Goal: Transaction & Acquisition: Purchase product/service

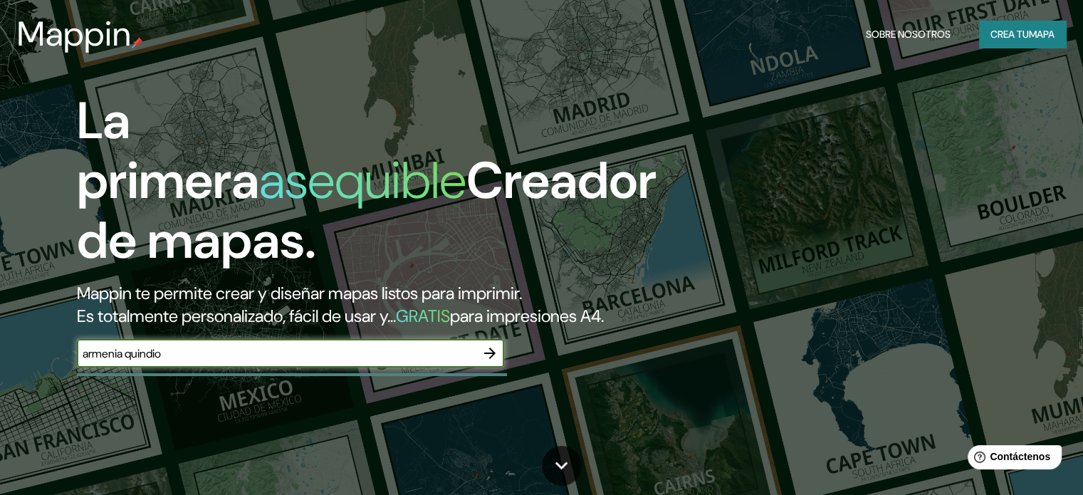
type input "armenia quindio"
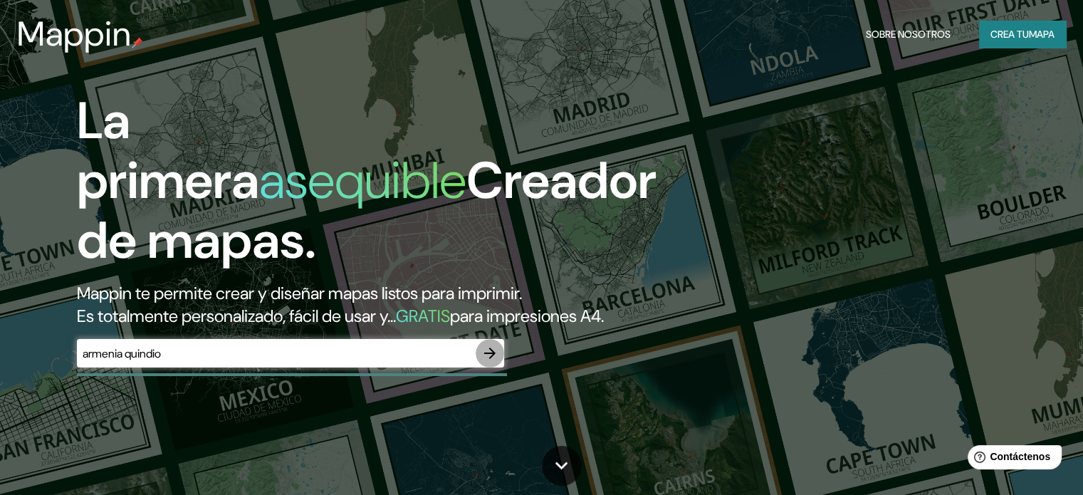
click at [493, 359] on icon "button" at bounding box center [489, 352] width 11 height 11
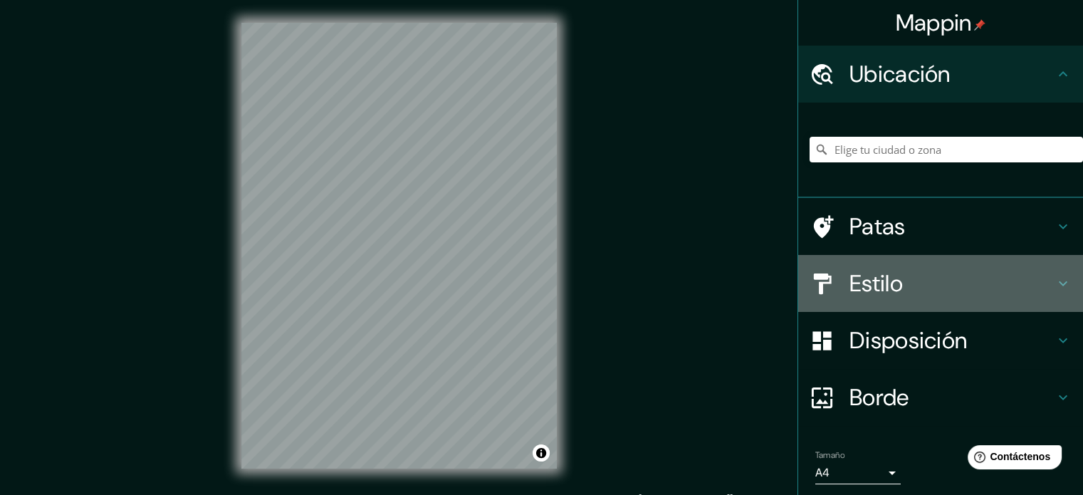
click at [874, 278] on font "Estilo" at bounding box center [875, 283] width 53 height 30
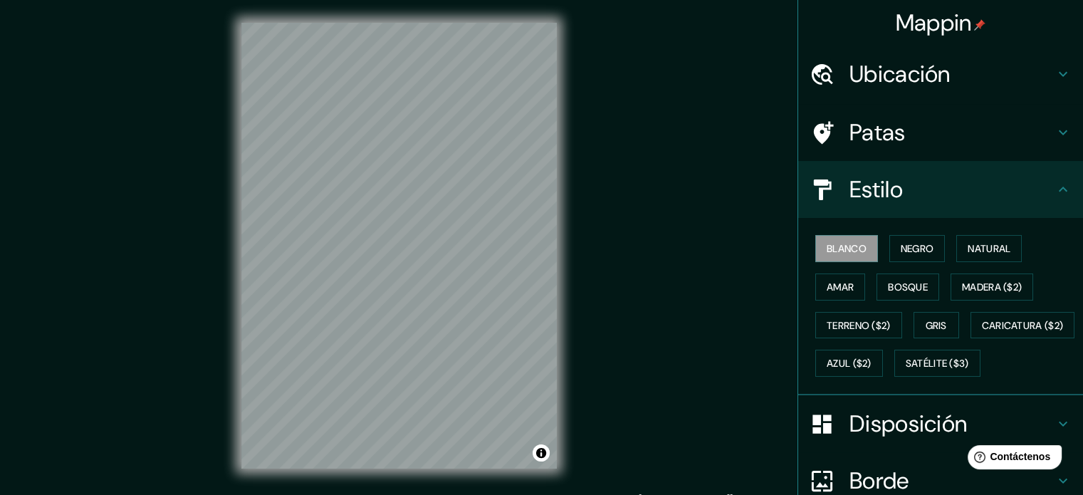
click at [1014, 76] on h4 "Ubicación" at bounding box center [951, 74] width 205 height 28
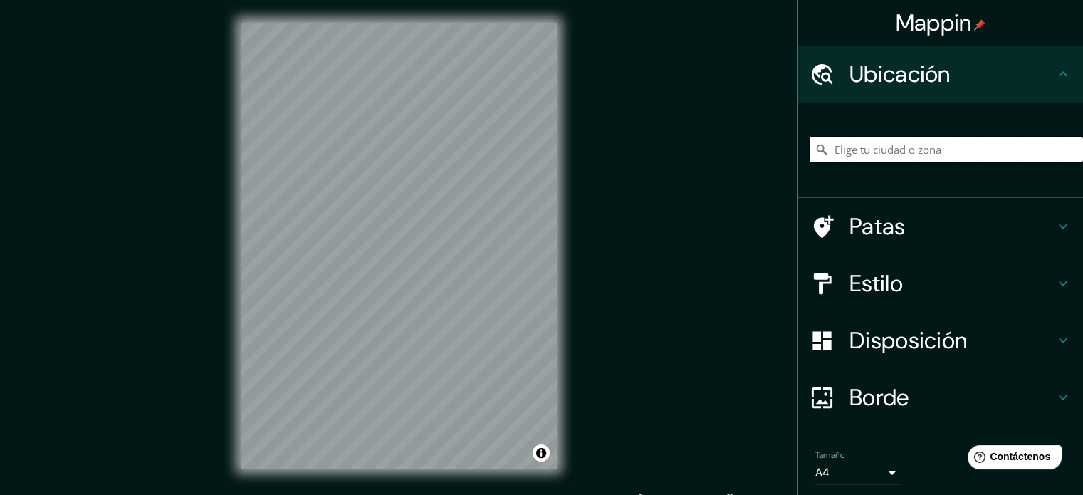
click at [878, 138] on input "Elige tu ciudad o zona" at bounding box center [945, 150] width 273 height 26
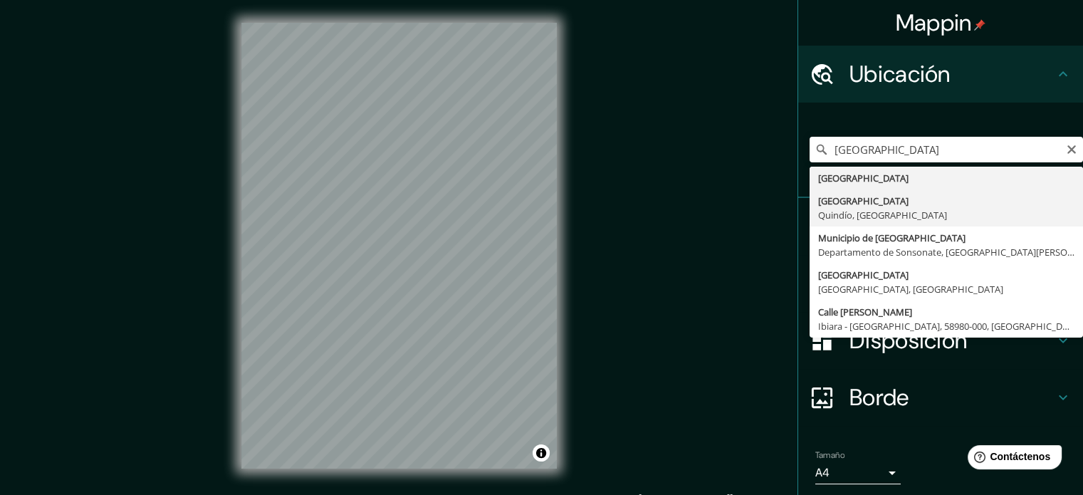
type input "[GEOGRAPHIC_DATA], [GEOGRAPHIC_DATA], [GEOGRAPHIC_DATA]"
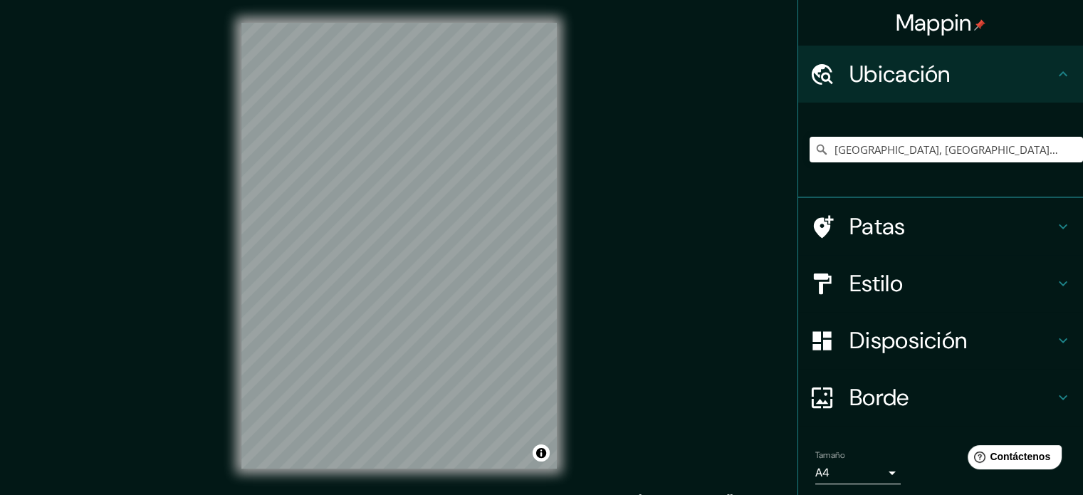
click at [909, 289] on h4 "Estilo" at bounding box center [951, 283] width 205 height 28
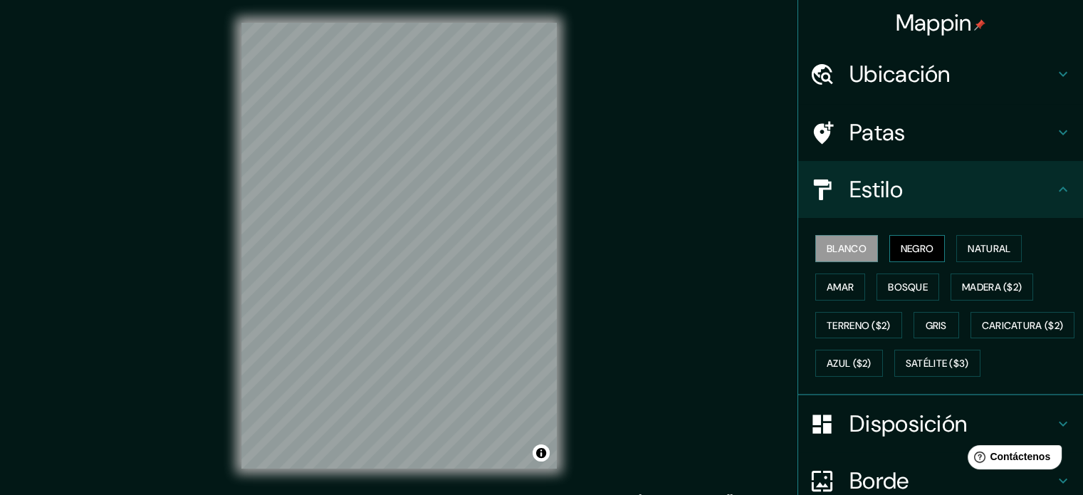
click at [901, 250] on font "Negro" at bounding box center [917, 248] width 33 height 13
click at [991, 242] on font "Natural" at bounding box center [988, 248] width 43 height 13
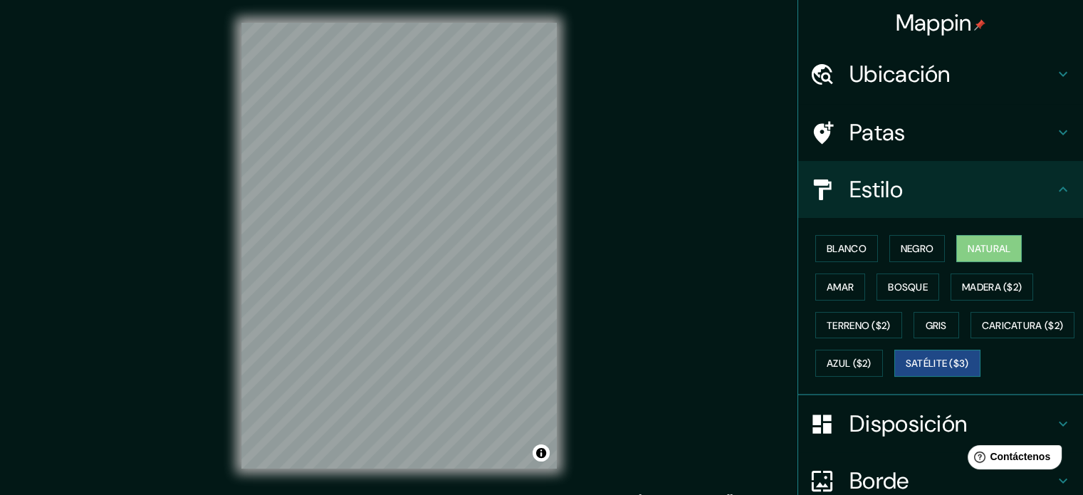
click at [906, 372] on font "Satélite ($3)" at bounding box center [937, 363] width 63 height 19
click at [931, 323] on font "Gris" at bounding box center [935, 325] width 21 height 13
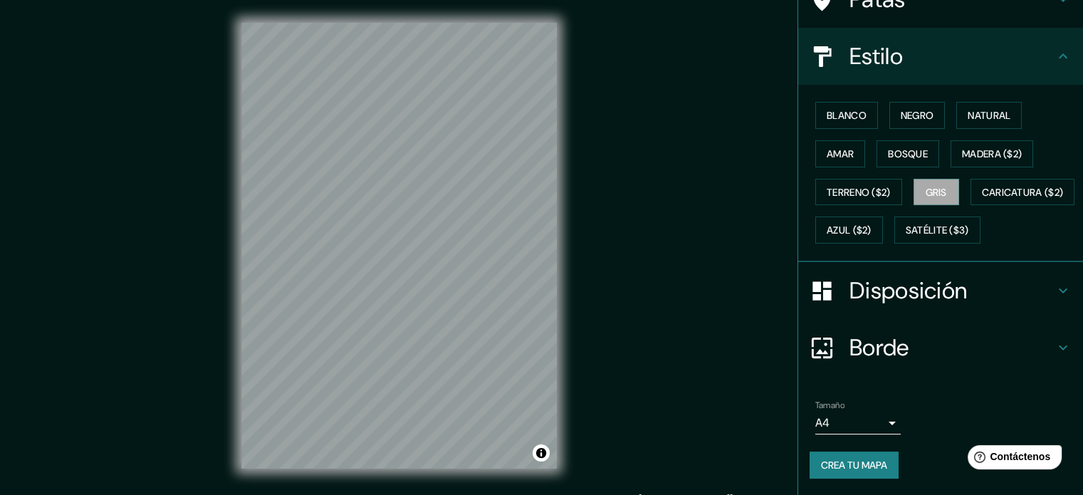
scroll to position [142, 0]
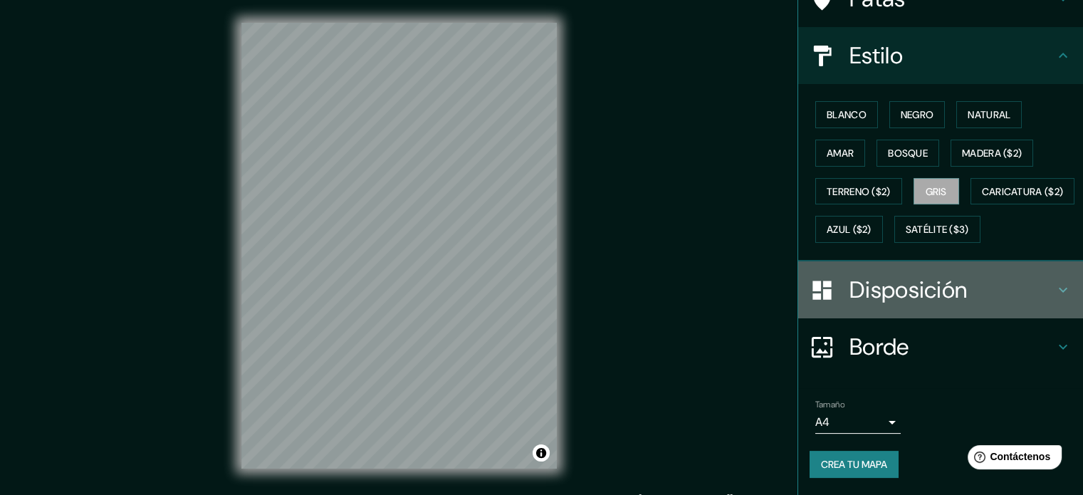
click at [1064, 315] on div "Disposición" at bounding box center [940, 289] width 285 height 57
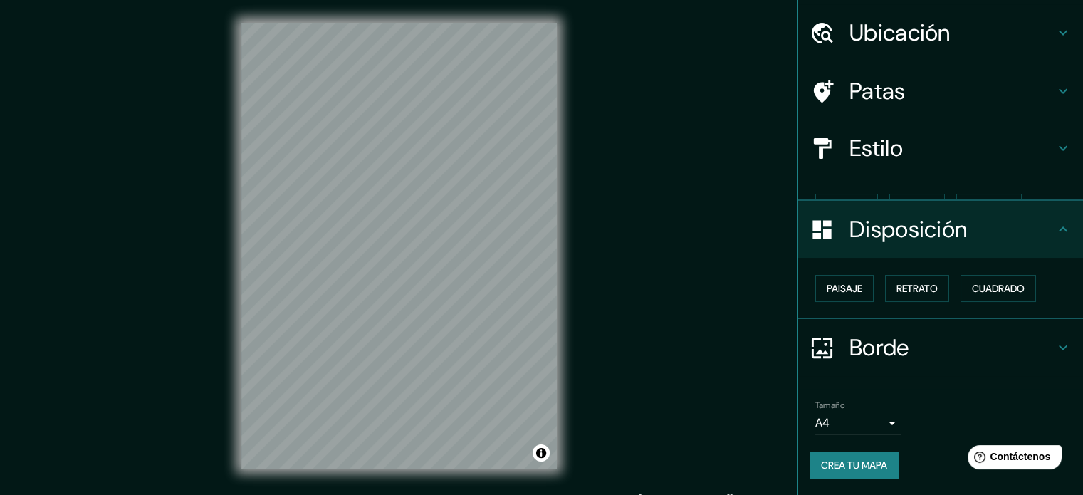
scroll to position [17, 0]
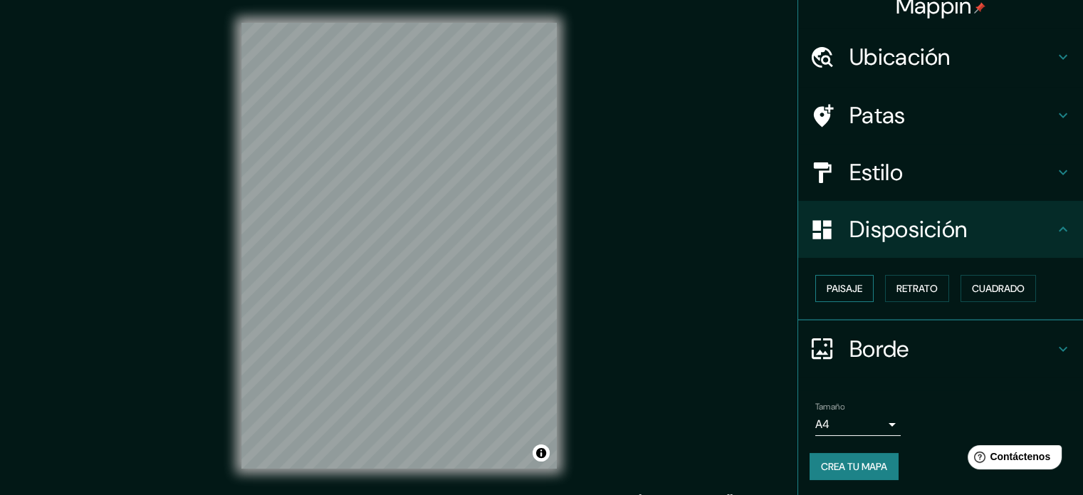
click at [828, 283] on font "Paisaje" at bounding box center [845, 288] width 36 height 13
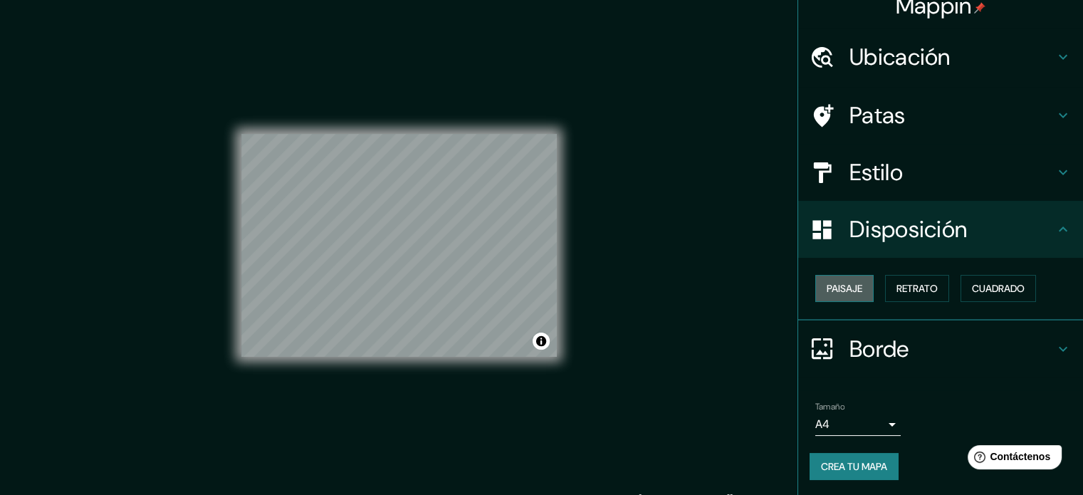
click at [846, 287] on font "Paisaje" at bounding box center [845, 288] width 36 height 13
click at [920, 296] on font "Retrato" at bounding box center [916, 288] width 41 height 19
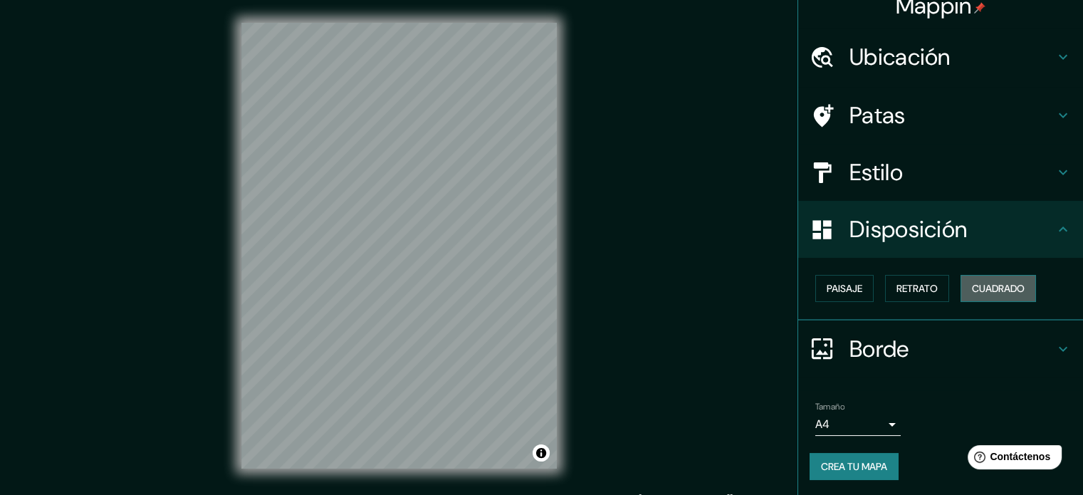
click at [986, 286] on font "Cuadrado" at bounding box center [998, 288] width 53 height 13
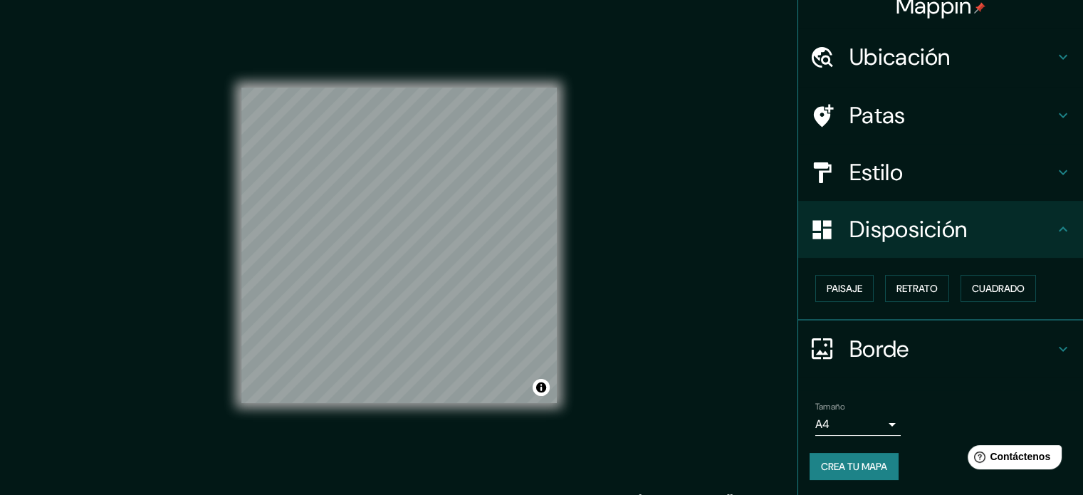
click at [851, 340] on font "Borde" at bounding box center [879, 349] width 60 height 30
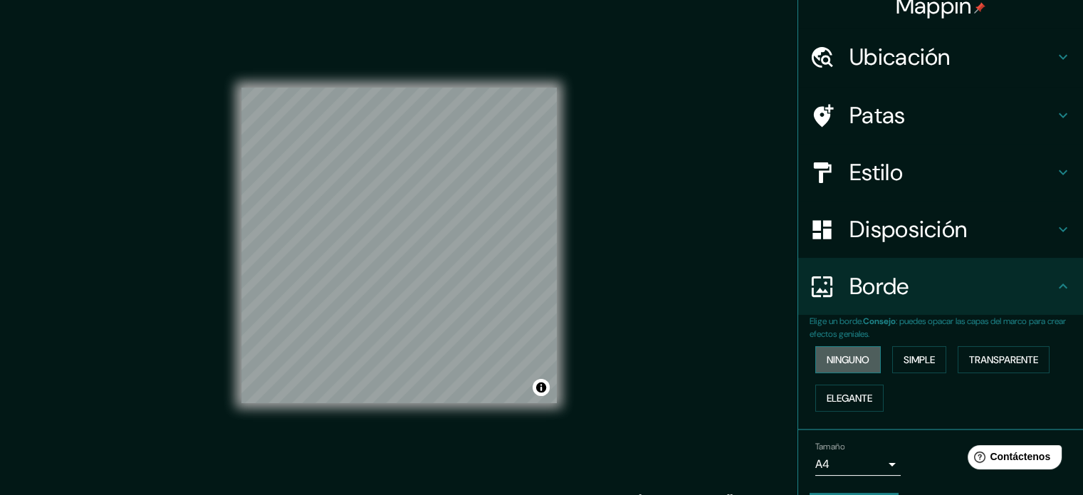
click at [844, 367] on font "Ninguno" at bounding box center [848, 359] width 43 height 19
click at [831, 402] on font "Elegante" at bounding box center [850, 398] width 46 height 13
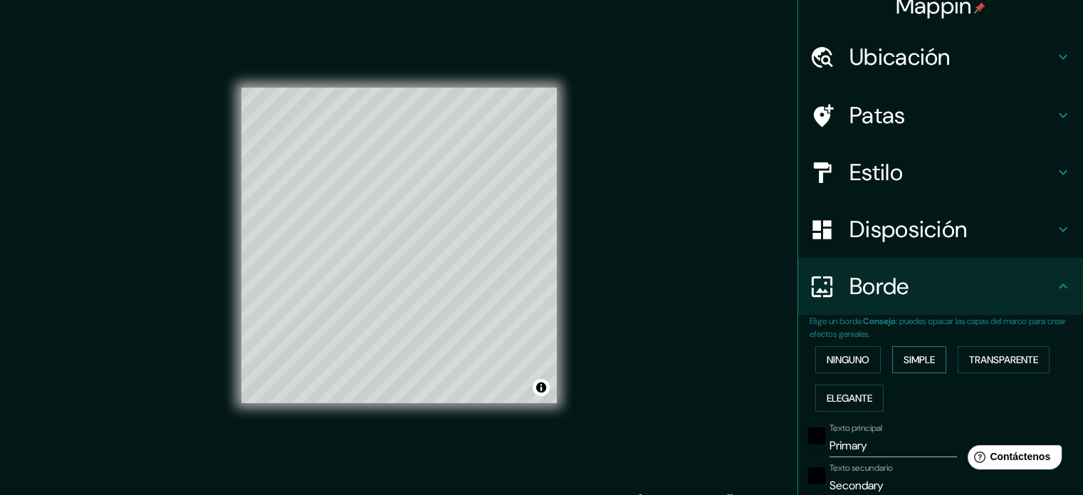
click at [911, 347] on button "Simple" at bounding box center [919, 359] width 54 height 27
click at [1020, 358] on font "Transparente" at bounding box center [1003, 359] width 69 height 13
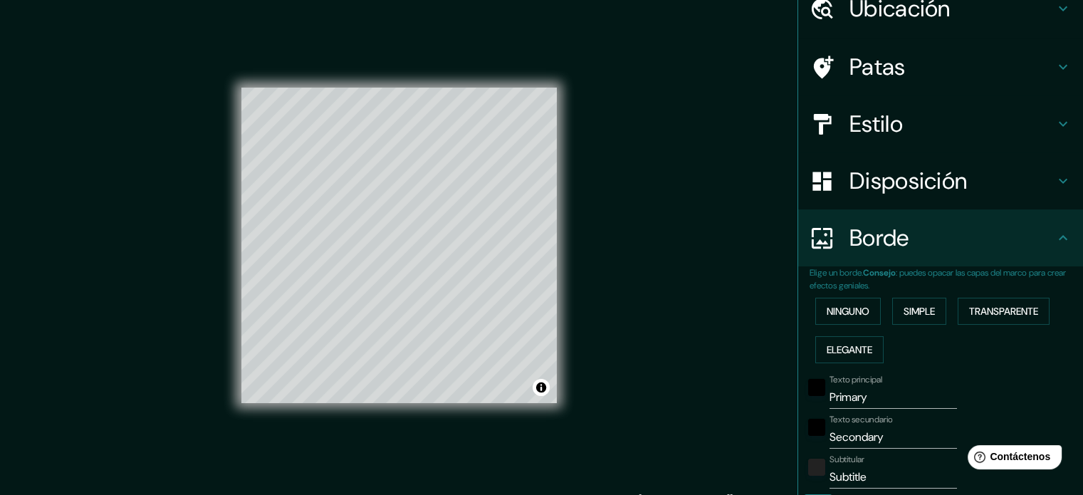
scroll to position [159, 0]
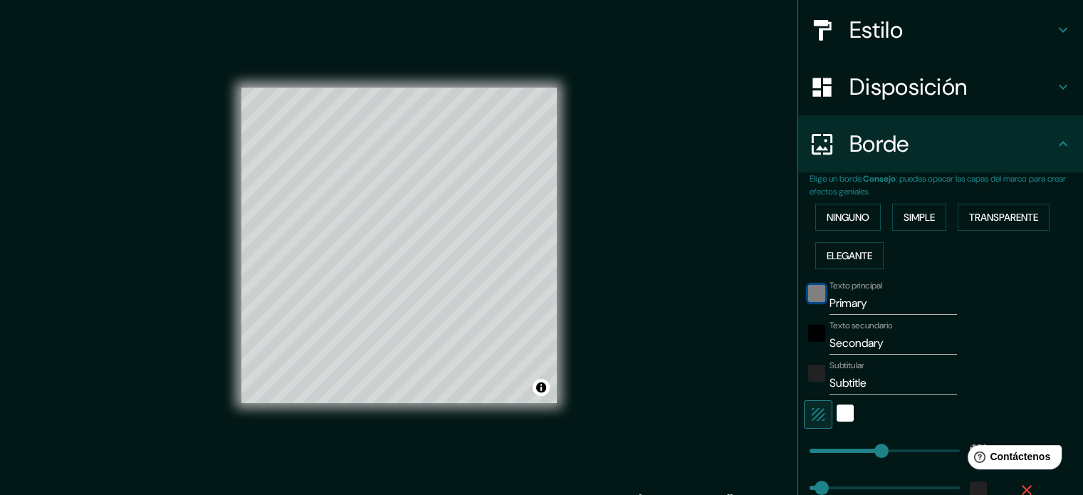
click at [808, 288] on div "negro" at bounding box center [816, 293] width 17 height 17
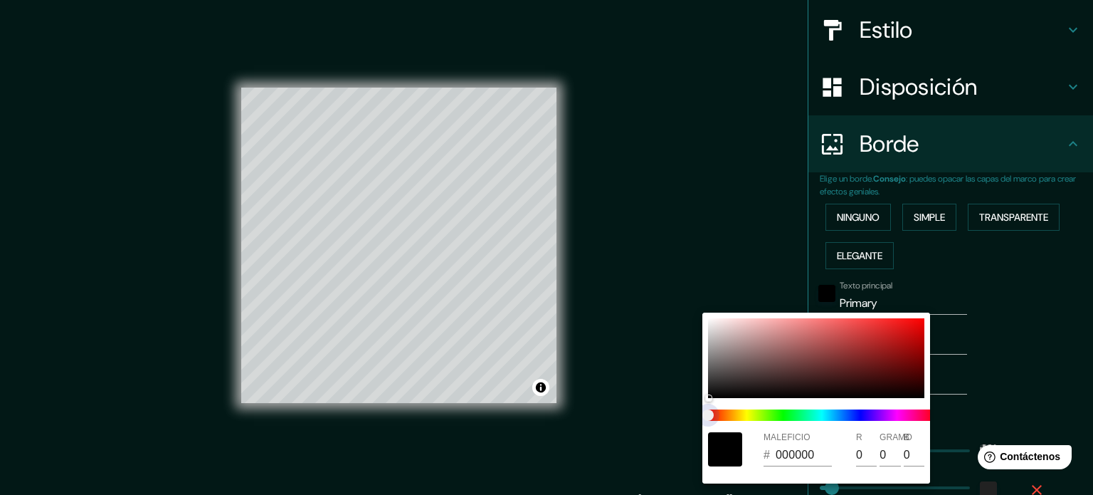
type input "213"
type input "35"
drag, startPoint x: 874, startPoint y: 418, endPoint x: 883, endPoint y: 418, distance: 8.5
click at [883, 418] on span at bounding box center [822, 414] width 228 height 11
type input "213"
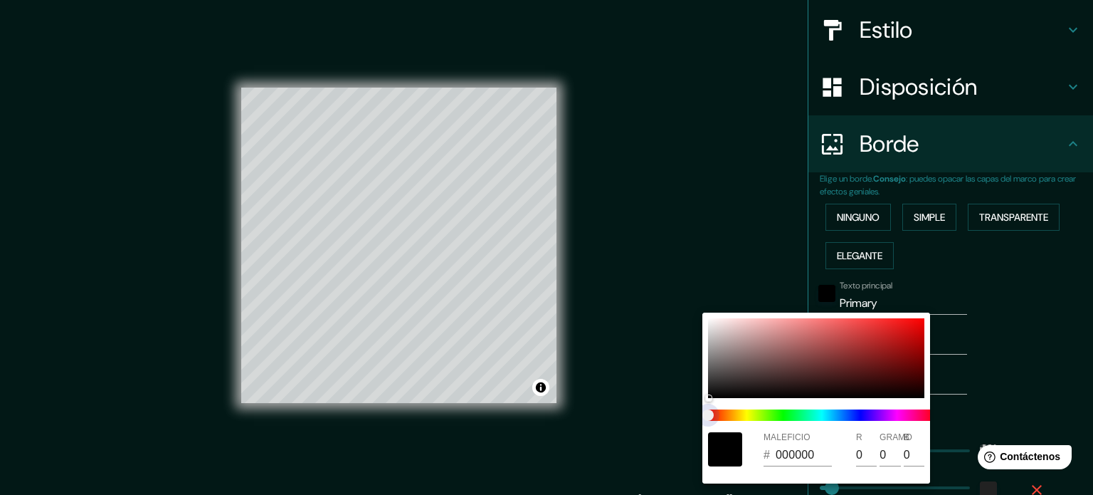
type input "35"
type input "213"
type input "35"
click at [871, 419] on span at bounding box center [822, 414] width 228 height 11
click at [870, 368] on div at bounding box center [816, 358] width 216 height 80
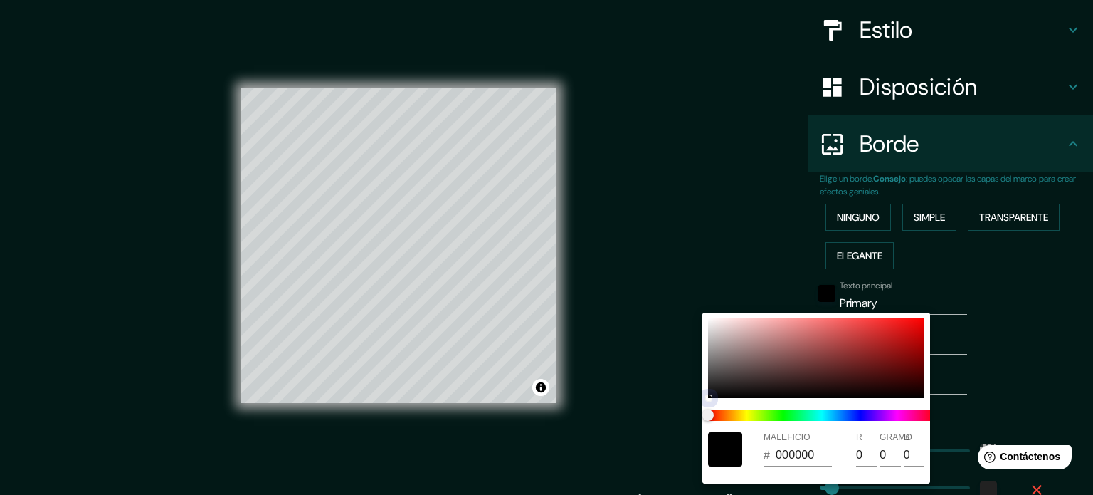
type input "213"
type input "35"
type input "5E1818"
type input "94"
type input "24"
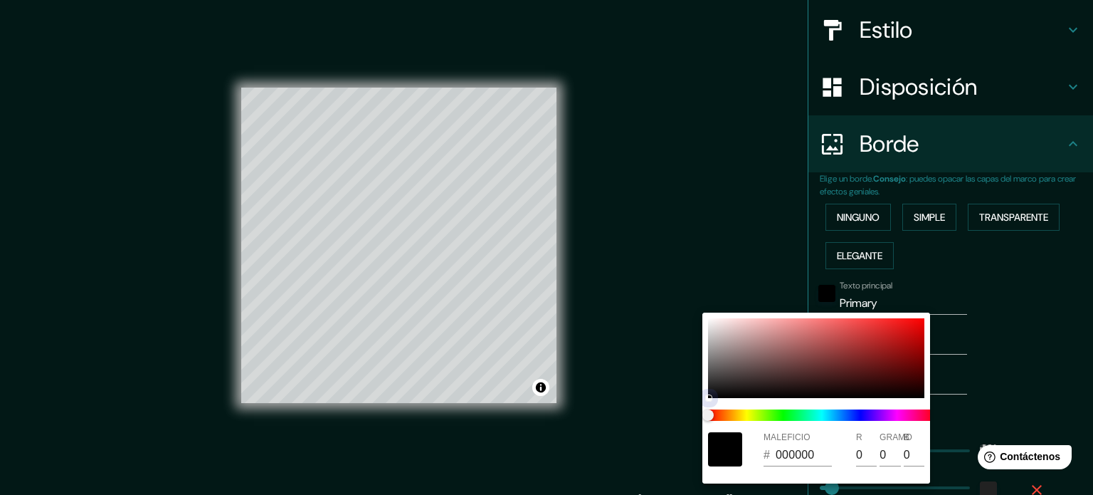
type input "24"
click at [1003, 369] on div at bounding box center [546, 247] width 1093 height 495
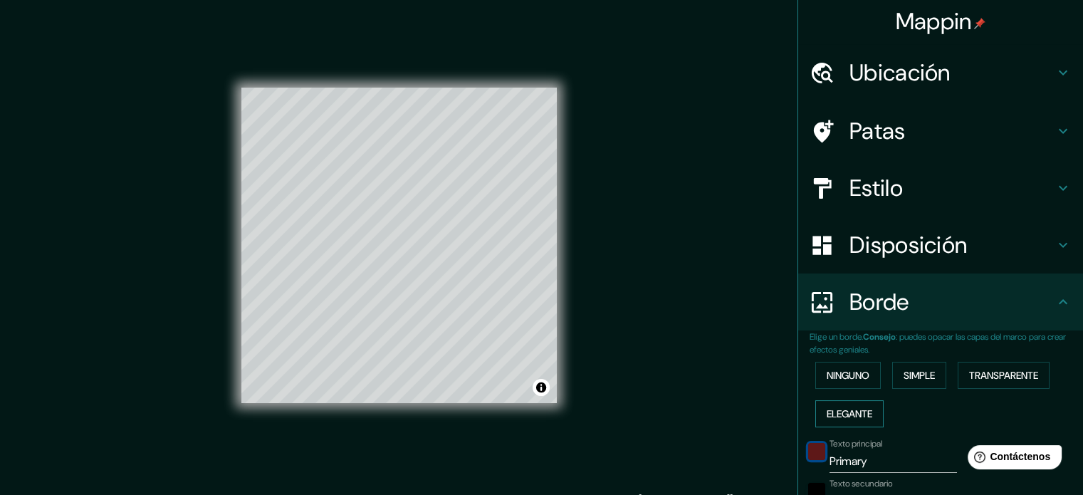
scroll to position [0, 0]
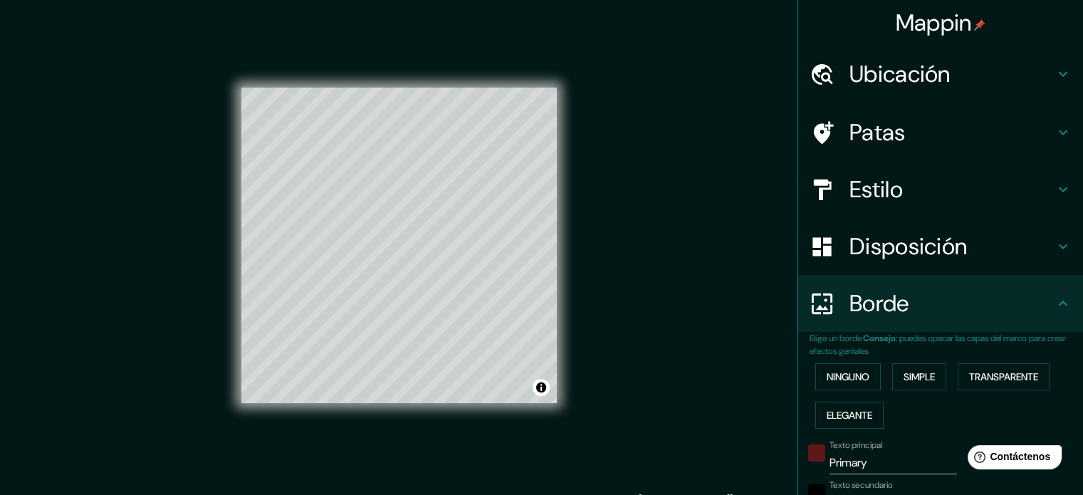
click at [877, 122] on font "Patas" at bounding box center [877, 132] width 56 height 30
type input "213"
type input "35"
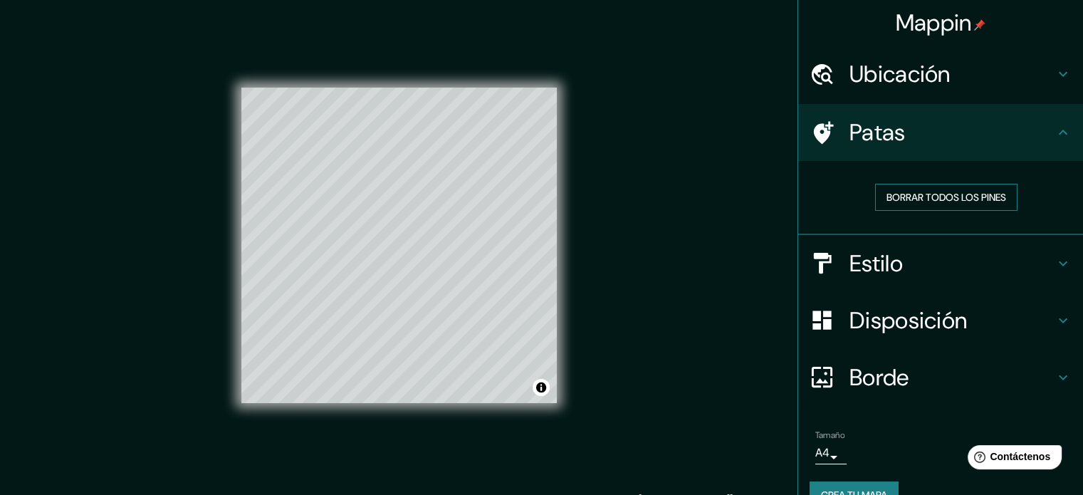
click at [908, 204] on font "Borrar todos los pines" at bounding box center [946, 197] width 120 height 19
click at [894, 193] on font "Borrar todos los pines" at bounding box center [946, 197] width 120 height 13
click at [849, 271] on font "Estilo" at bounding box center [875, 263] width 53 height 30
type input "213"
type input "35"
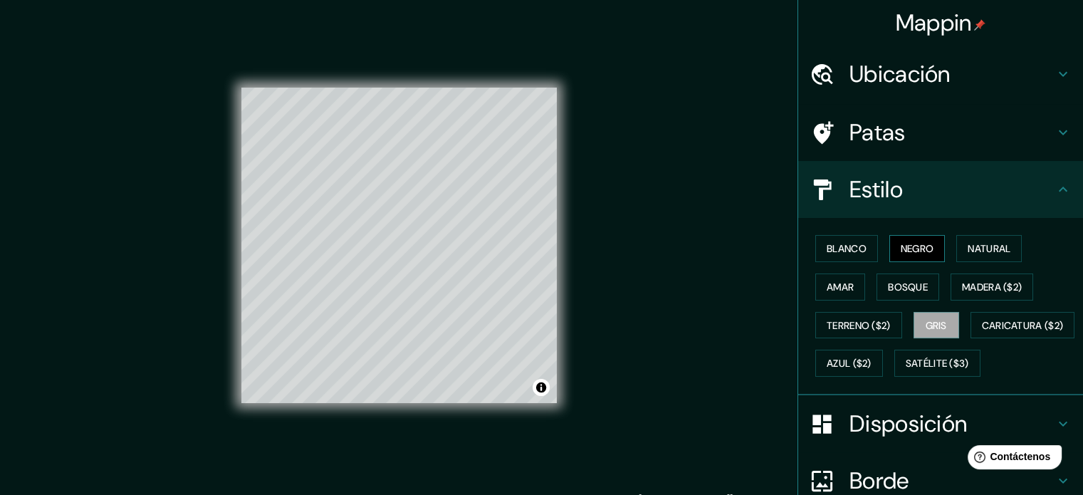
click at [916, 239] on font "Negro" at bounding box center [917, 248] width 33 height 19
click at [970, 244] on font "Natural" at bounding box center [988, 248] width 43 height 13
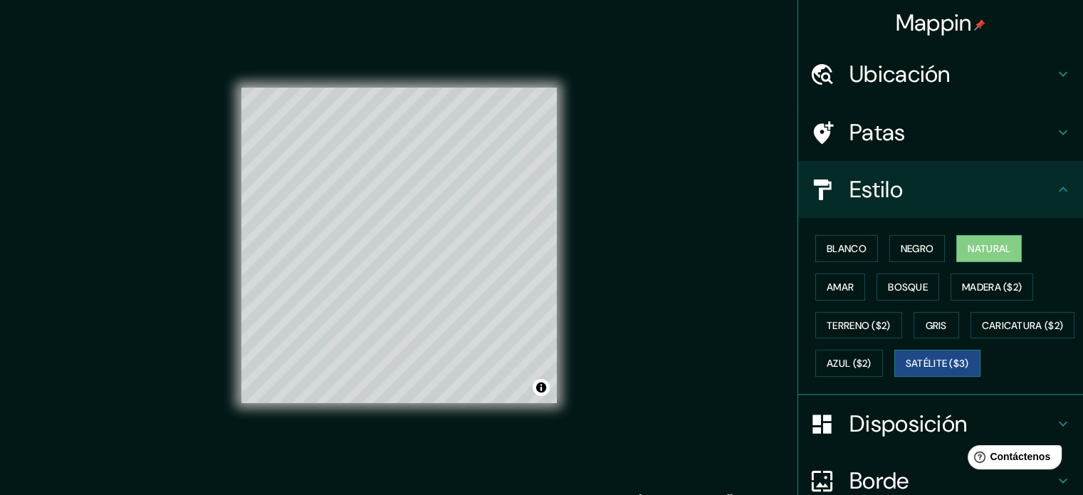
click at [906, 370] on font "Satélite ($3)" at bounding box center [937, 363] width 63 height 13
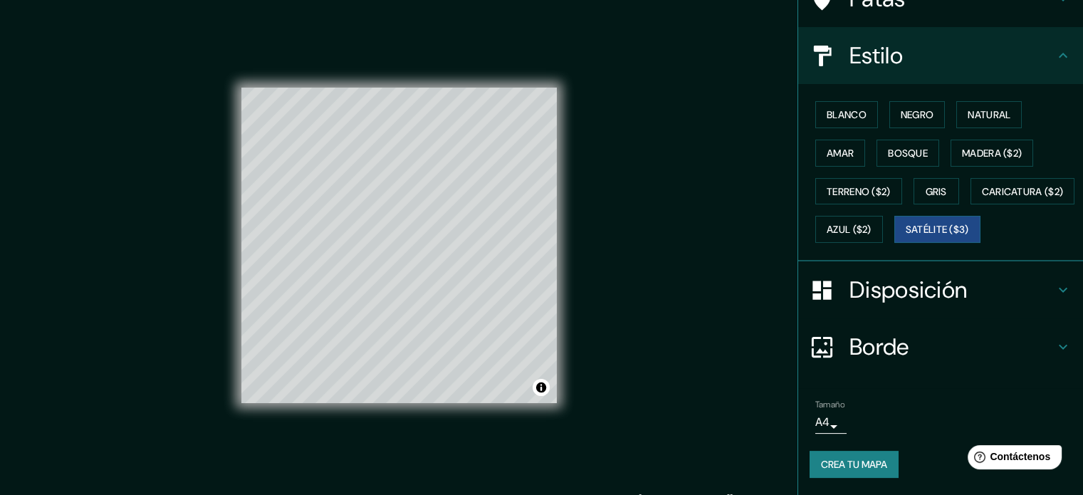
scroll to position [19, 0]
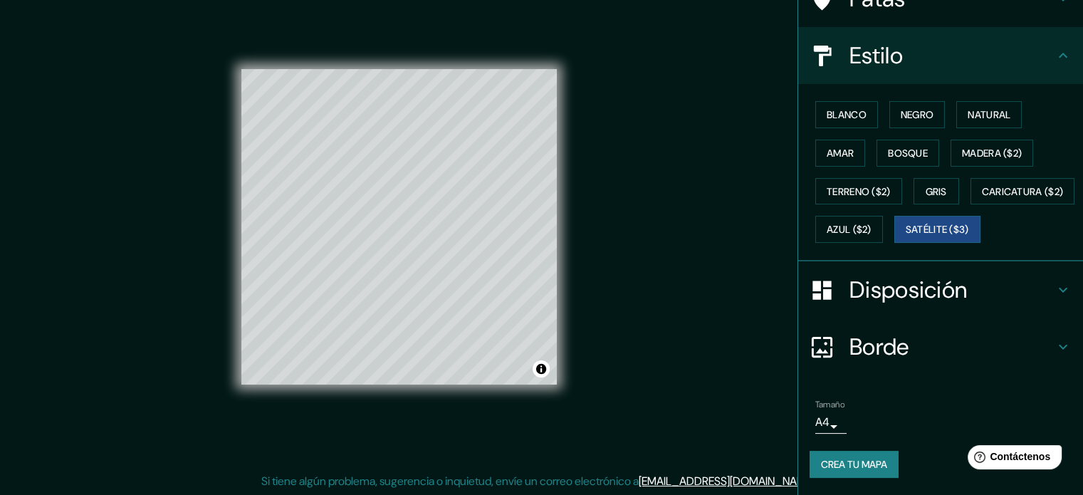
click at [834, 341] on div at bounding box center [829, 347] width 40 height 25
type input "213"
type input "35"
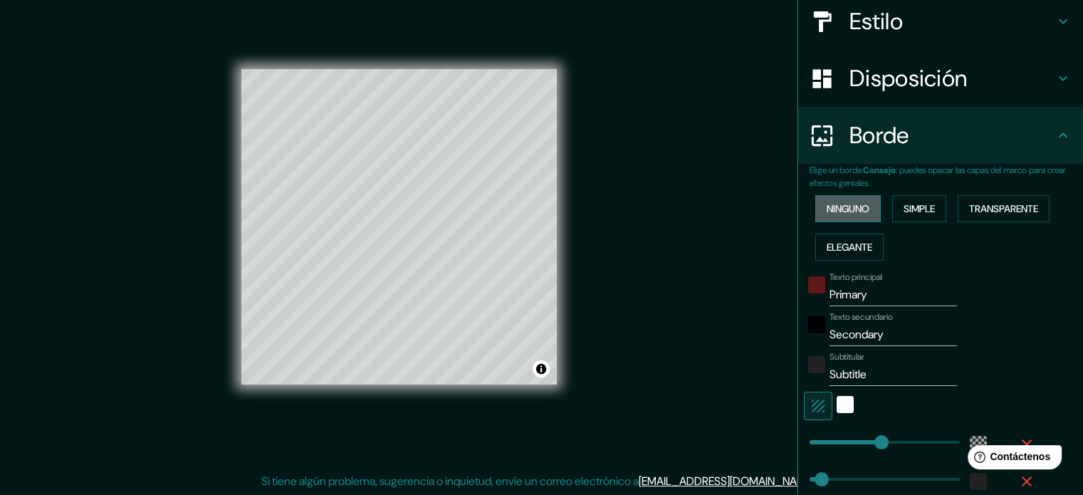
click at [847, 206] on font "Ninguno" at bounding box center [848, 208] width 43 height 13
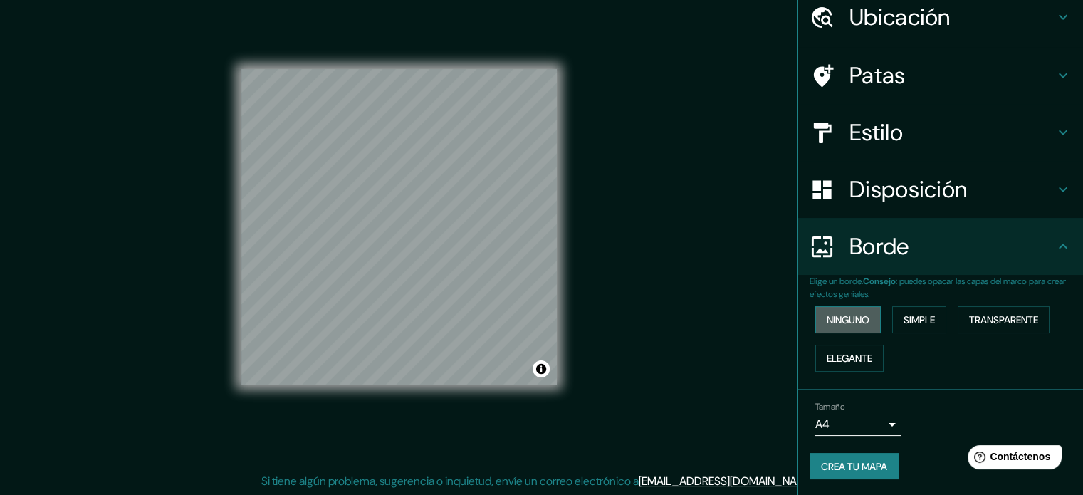
click at [851, 316] on font "Ninguno" at bounding box center [848, 319] width 43 height 13
click at [849, 179] on font "Disposición" at bounding box center [907, 189] width 117 height 30
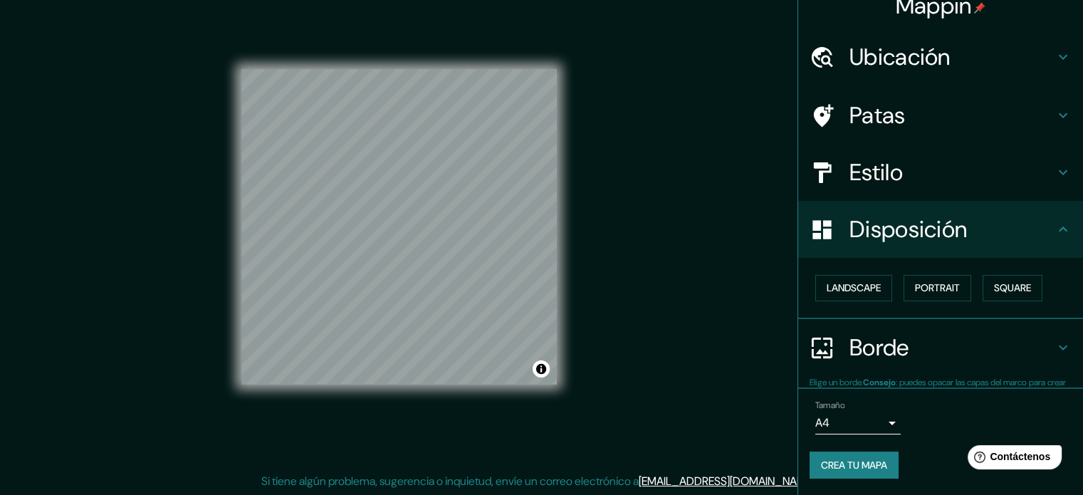
scroll to position [17, 0]
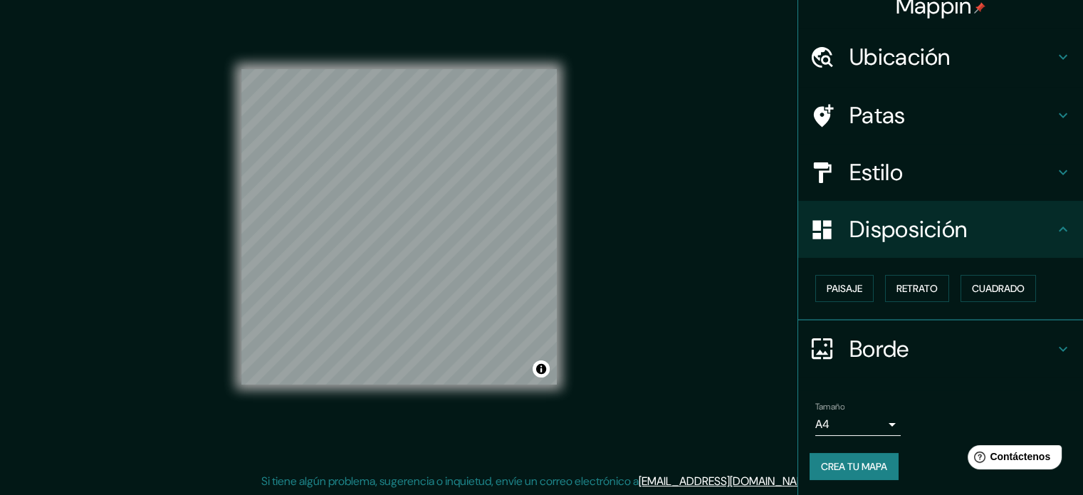
click at [837, 343] on div at bounding box center [829, 348] width 40 height 25
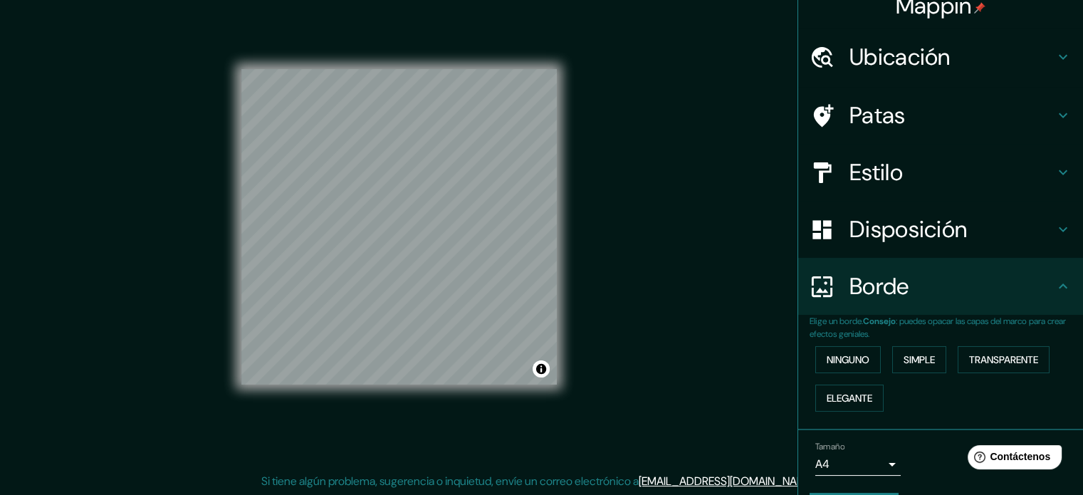
click at [829, 239] on div at bounding box center [829, 229] width 40 height 25
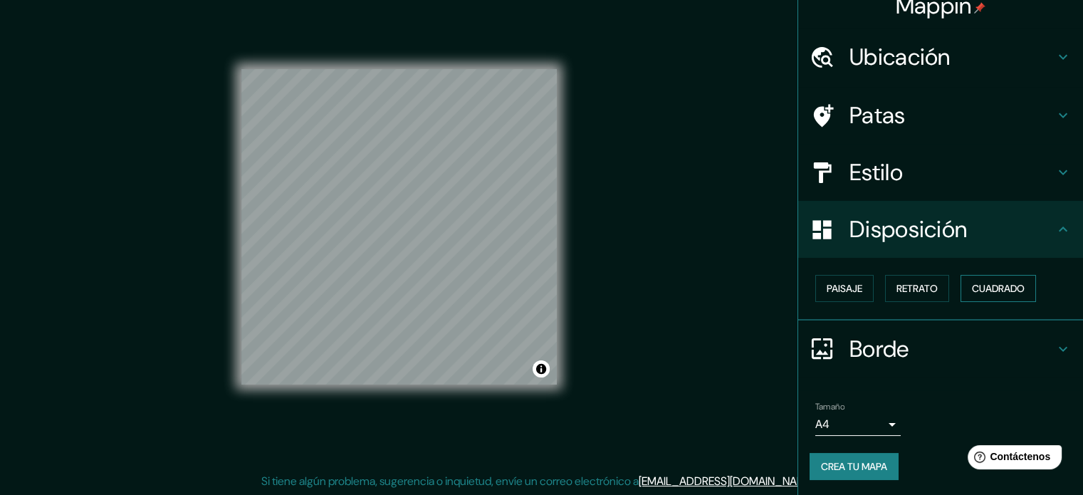
click at [989, 290] on font "Cuadrado" at bounding box center [998, 288] width 53 height 13
click at [917, 288] on font "Retrato" at bounding box center [916, 288] width 41 height 13
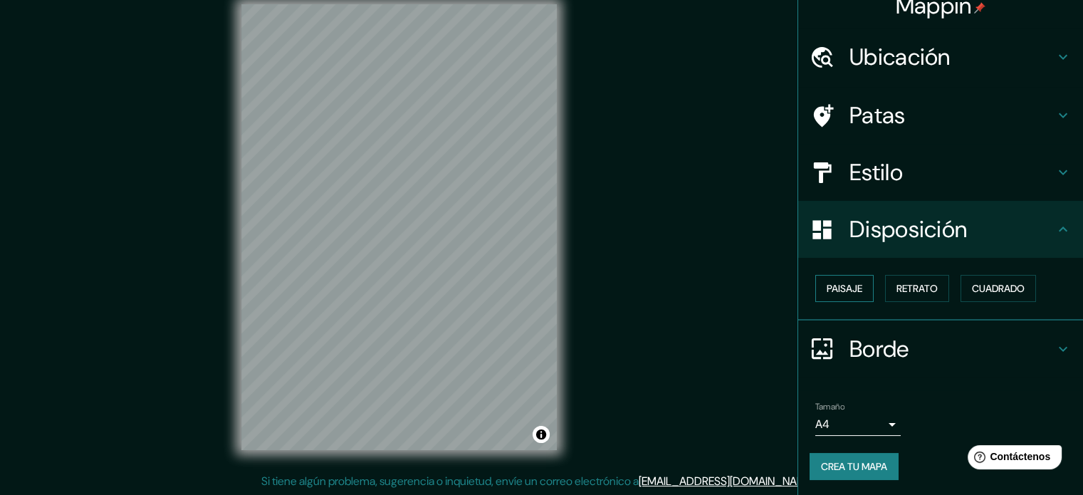
click at [846, 283] on font "Paisaje" at bounding box center [845, 288] width 36 height 13
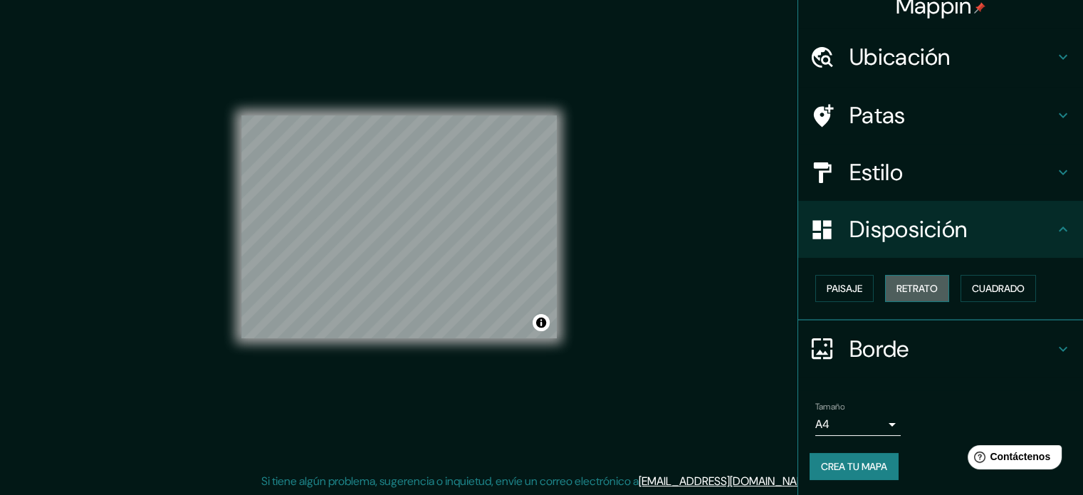
click at [904, 283] on font "Retrato" at bounding box center [916, 288] width 41 height 13
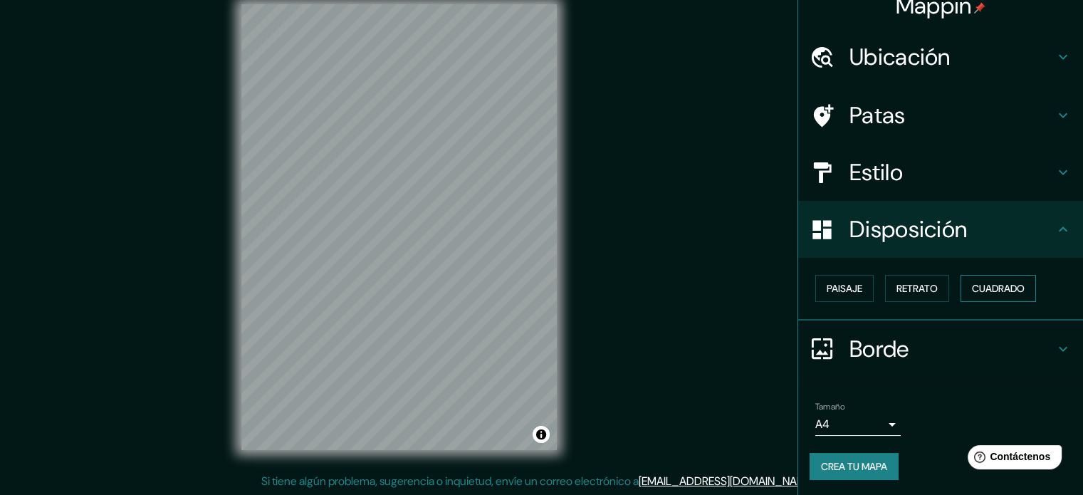
click at [997, 282] on font "Cuadrado" at bounding box center [998, 288] width 53 height 13
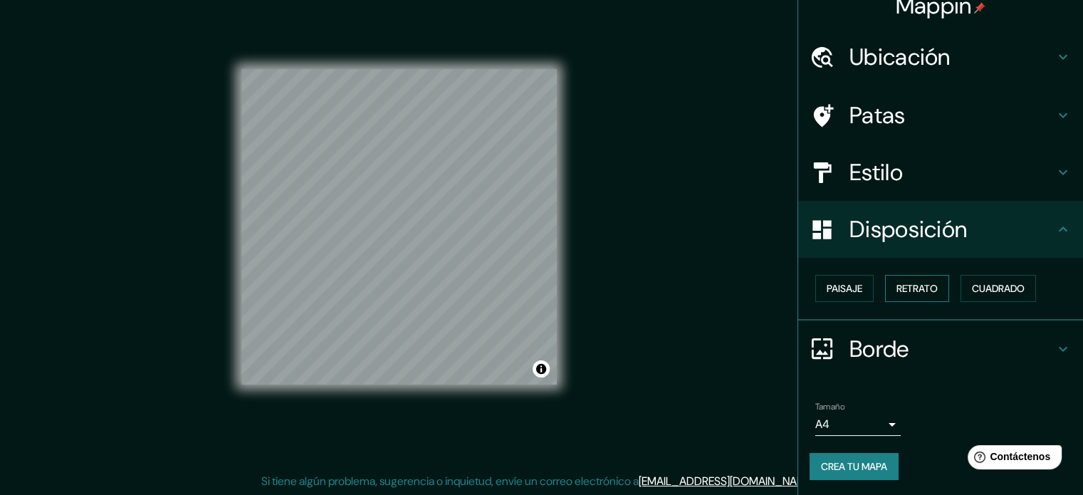
click at [901, 279] on font "Retrato" at bounding box center [916, 288] width 41 height 19
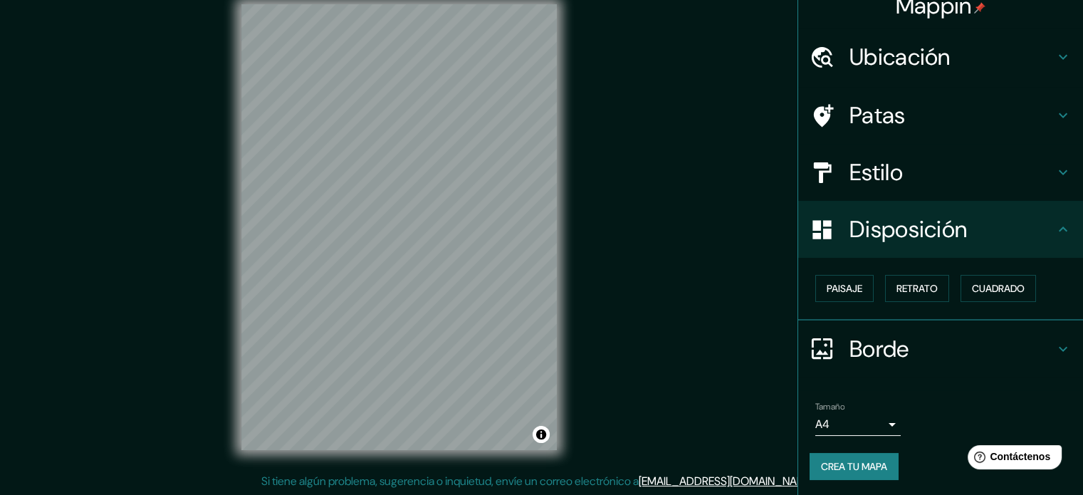
click at [888, 167] on font "Estilo" at bounding box center [875, 172] width 53 height 30
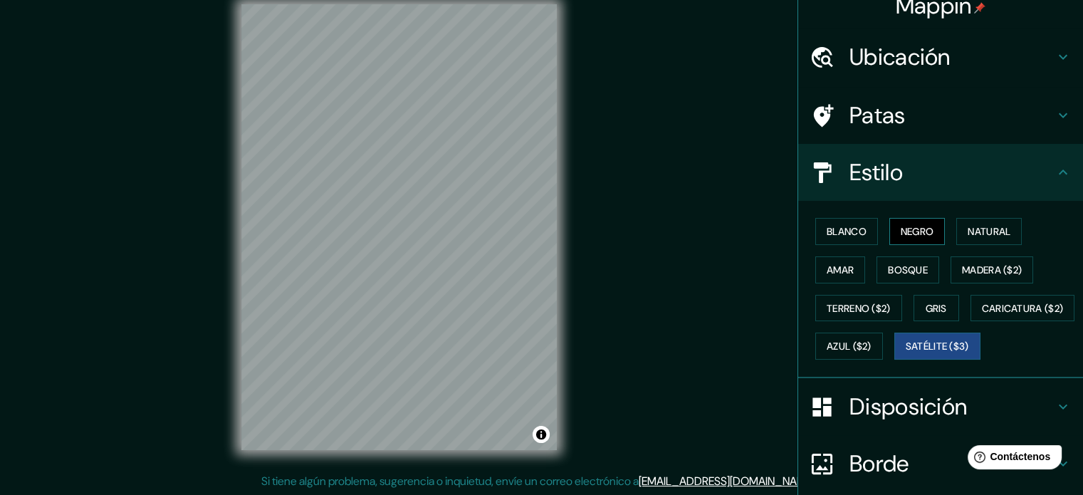
click at [913, 225] on font "Negro" at bounding box center [917, 231] width 33 height 13
click at [980, 235] on font "Natural" at bounding box center [988, 231] width 43 height 13
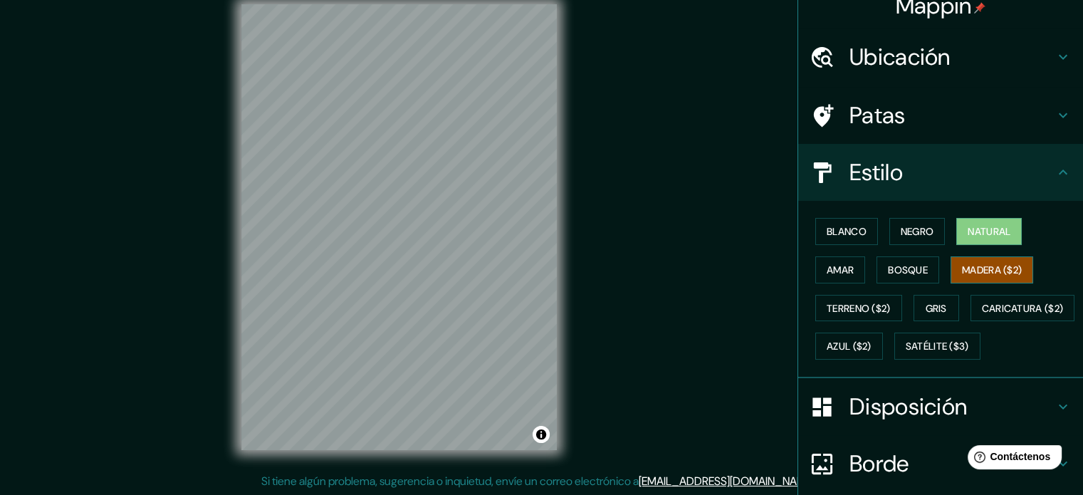
click at [969, 276] on font "Madera ($2)" at bounding box center [992, 270] width 60 height 19
click at [903, 280] on button "Bosque" at bounding box center [907, 269] width 63 height 27
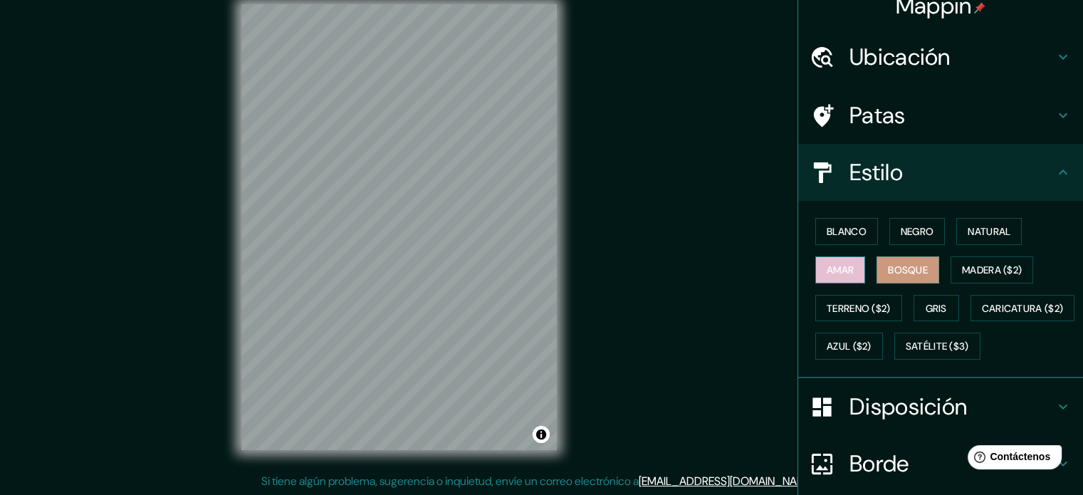
click at [815, 273] on button "Amar" at bounding box center [840, 269] width 50 height 27
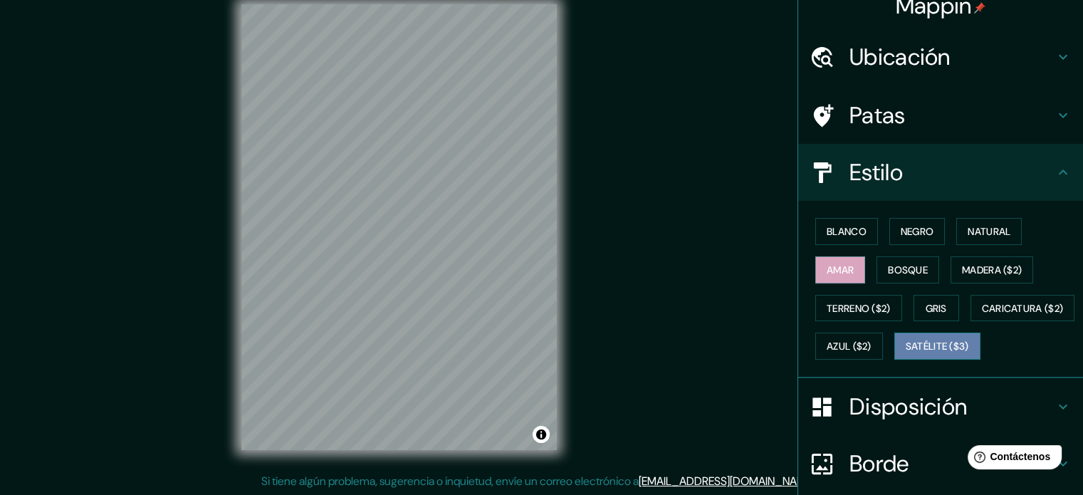
click at [906, 353] on font "Satélite ($3)" at bounding box center [937, 346] width 63 height 13
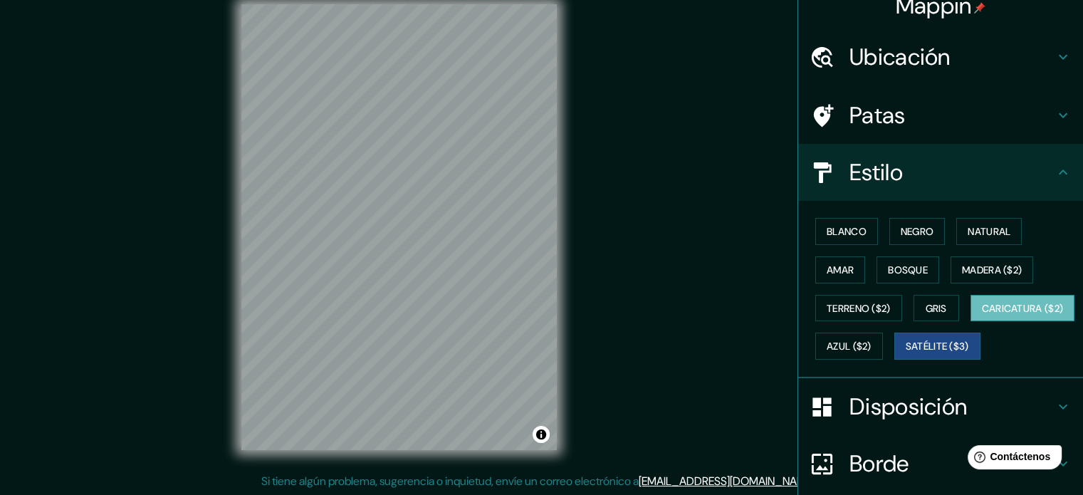
click at [982, 315] on font "Caricatura ($2)" at bounding box center [1023, 308] width 82 height 13
click at [883, 341] on button "Azul ($2)" at bounding box center [849, 345] width 68 height 27
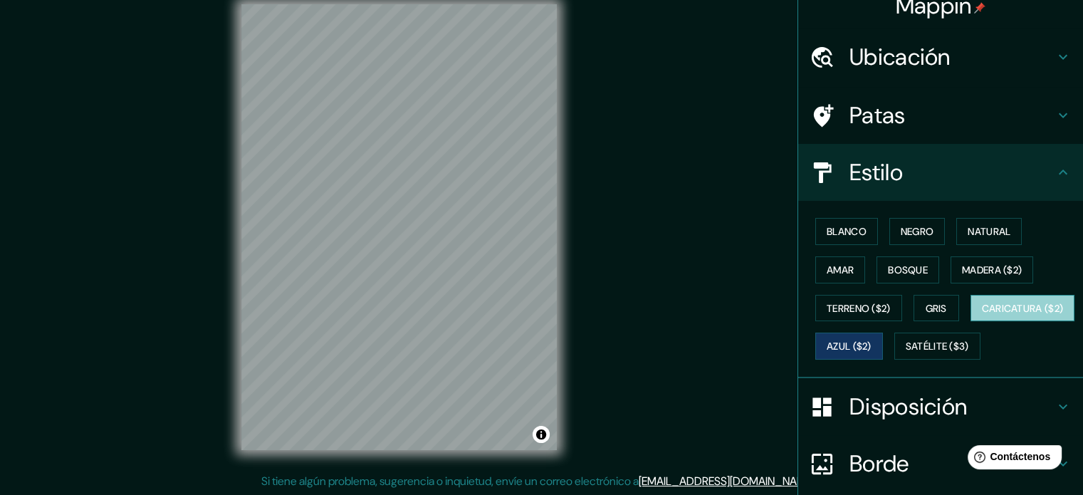
click at [982, 315] on font "Caricatura ($2)" at bounding box center [1023, 308] width 82 height 13
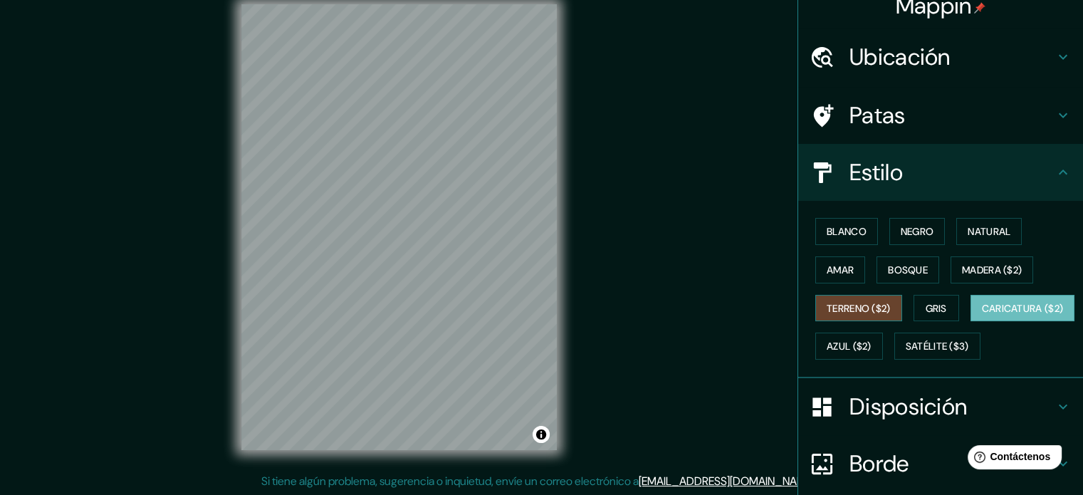
click at [867, 310] on font "Terreno ($2)" at bounding box center [859, 308] width 64 height 13
click at [925, 310] on font "Gris" at bounding box center [935, 308] width 21 height 13
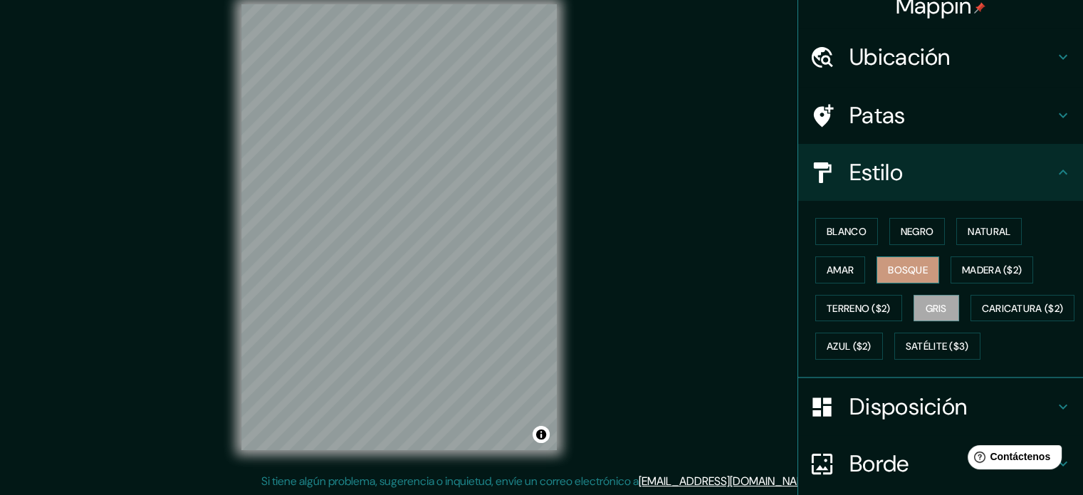
click at [896, 264] on font "Bosque" at bounding box center [908, 269] width 40 height 13
click at [831, 266] on font "Amar" at bounding box center [840, 269] width 27 height 13
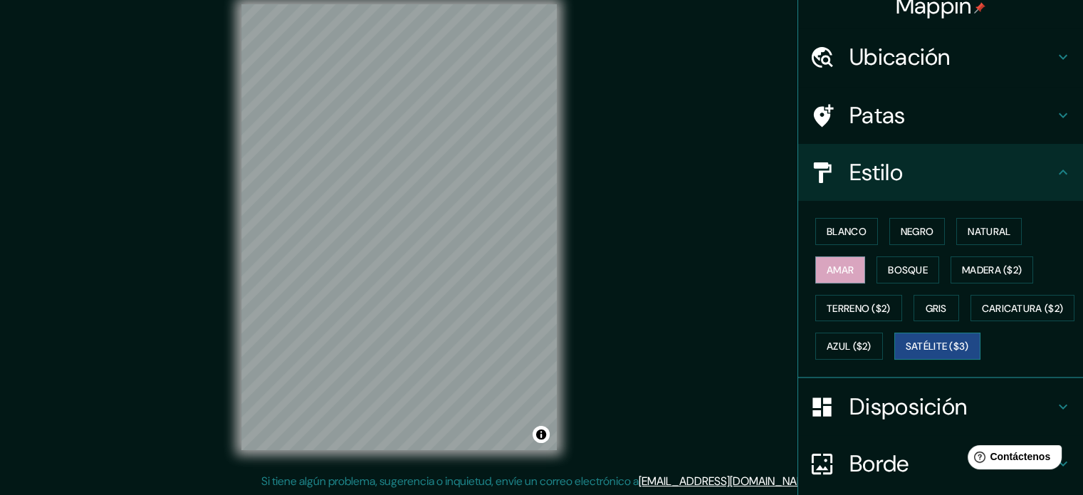
click at [906, 353] on font "Satélite ($3)" at bounding box center [937, 346] width 63 height 13
click at [982, 315] on font "Caricatura ($2)" at bounding box center [1023, 308] width 82 height 13
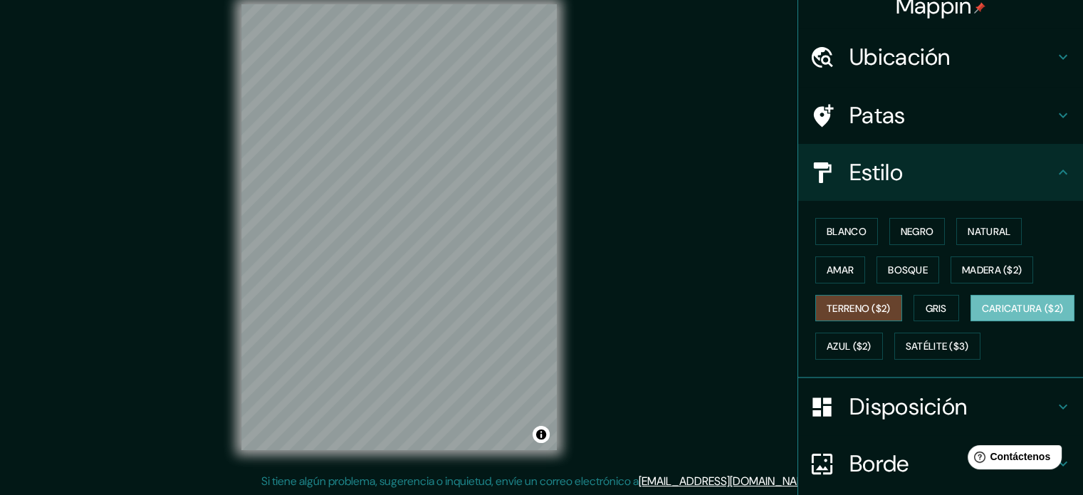
click at [836, 302] on font "Terreno ($2)" at bounding box center [859, 308] width 64 height 13
click at [829, 270] on font "Amar" at bounding box center [840, 269] width 27 height 13
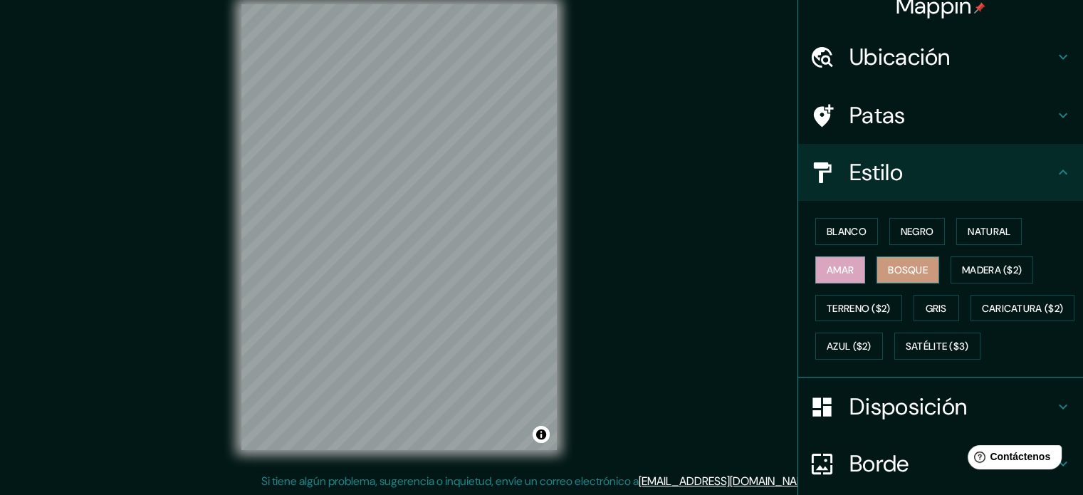
click at [912, 265] on font "Bosque" at bounding box center [908, 269] width 40 height 13
click at [965, 263] on font "Madera ($2)" at bounding box center [992, 269] width 60 height 13
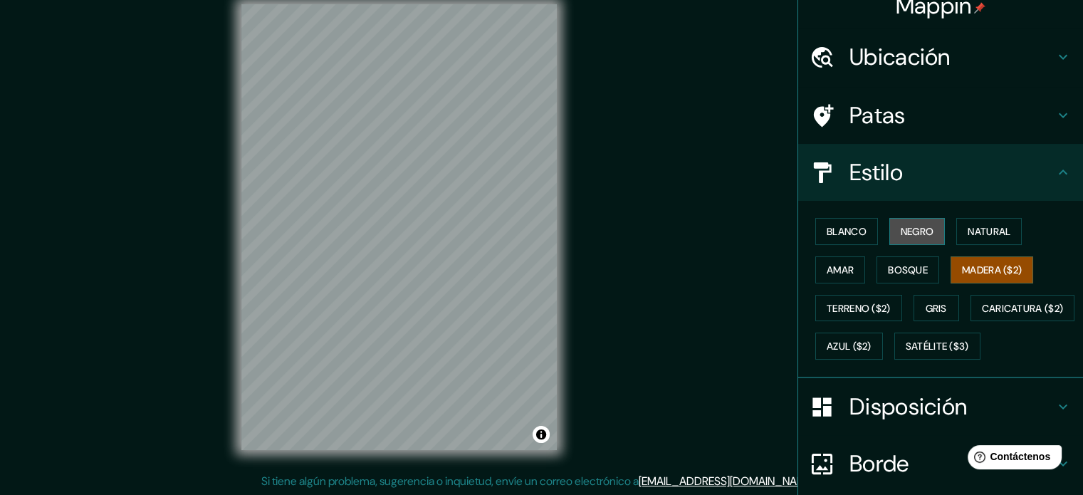
click at [919, 238] on font "Negro" at bounding box center [917, 231] width 33 height 19
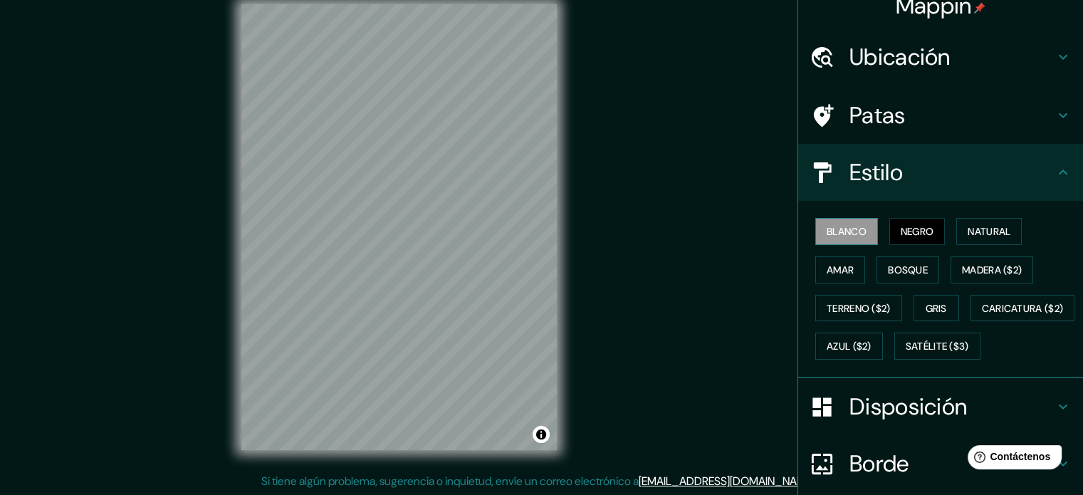
click at [834, 228] on font "Blanco" at bounding box center [847, 231] width 40 height 13
click at [920, 226] on font "Negro" at bounding box center [917, 231] width 33 height 13
click at [1002, 229] on font "Natural" at bounding box center [988, 231] width 43 height 13
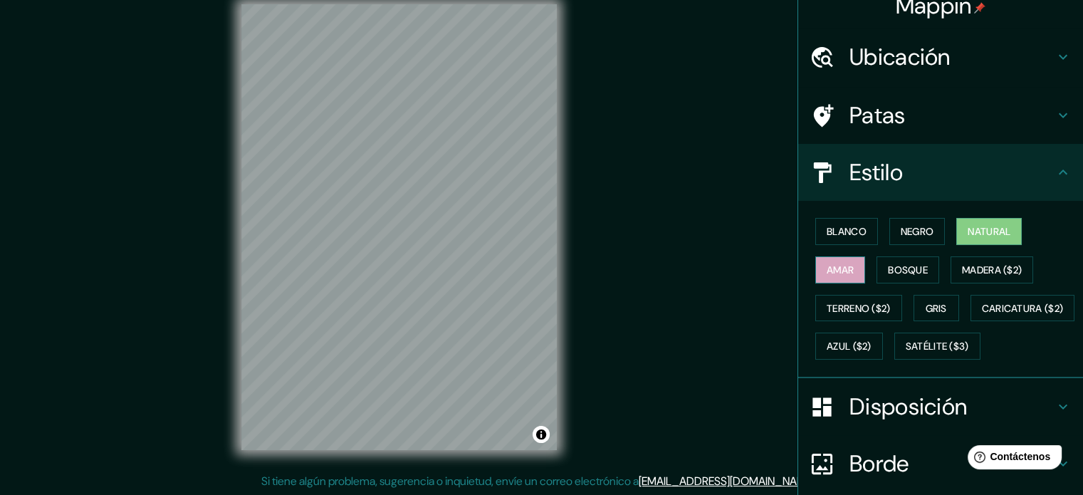
click at [831, 270] on font "Amar" at bounding box center [840, 269] width 27 height 13
click at [914, 269] on font "Bosque" at bounding box center [908, 269] width 40 height 13
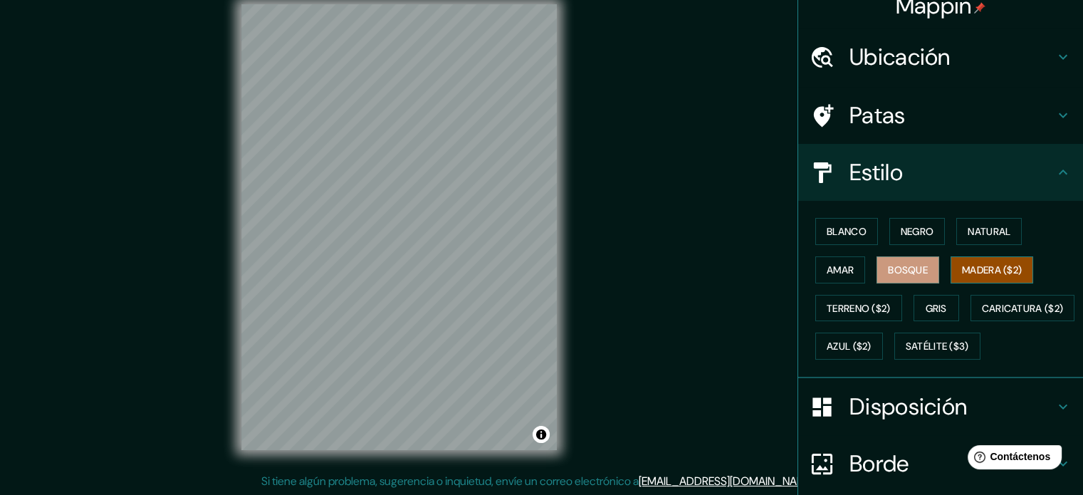
click at [991, 261] on font "Madera ($2)" at bounding box center [992, 270] width 60 height 19
click at [906, 353] on font "Satélite ($3)" at bounding box center [937, 346] width 63 height 13
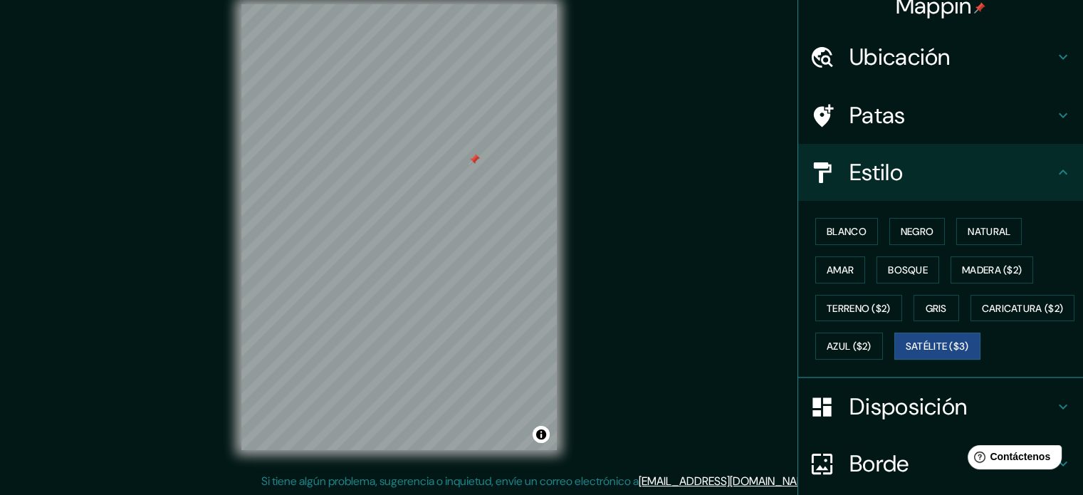
click at [641, 127] on div "Mappin Ubicación [GEOGRAPHIC_DATA], [GEOGRAPHIC_DATA], [GEOGRAPHIC_DATA] Patas …" at bounding box center [541, 238] width 1083 height 514
click at [345, 186] on div at bounding box center [349, 189] width 11 height 11
click at [871, 340] on font "Azul ($2)" at bounding box center [849, 346] width 45 height 13
click at [906, 353] on font "Satélite ($3)" at bounding box center [937, 346] width 63 height 13
